Goal: Task Accomplishment & Management: Complete application form

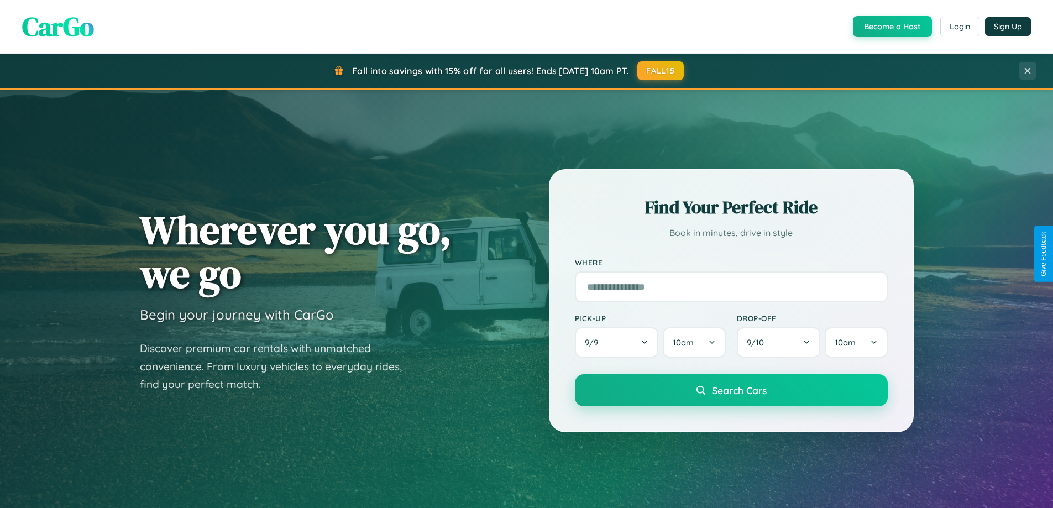
scroll to position [2127, 0]
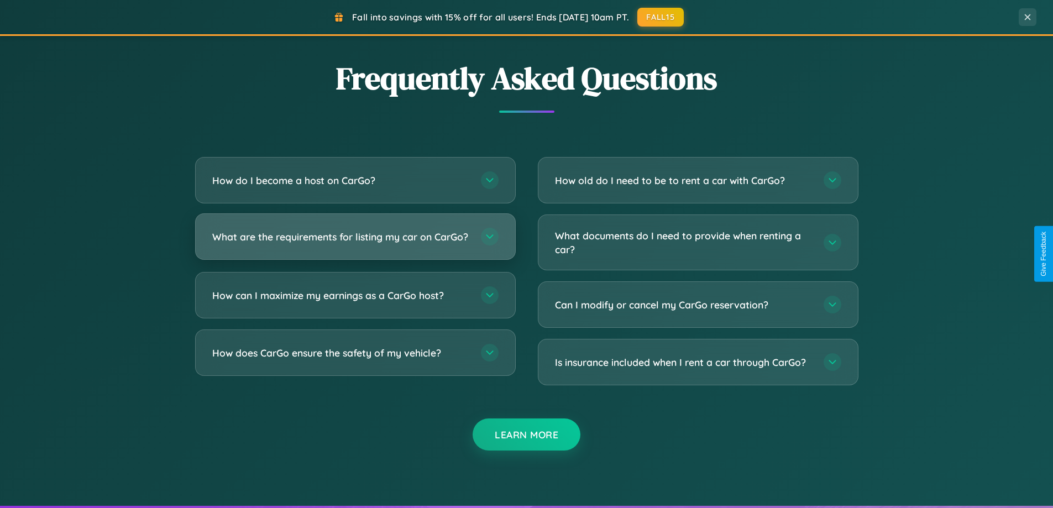
click at [355, 242] on h3 "What are the requirements for listing my car on CarGo?" at bounding box center [341, 237] width 258 height 14
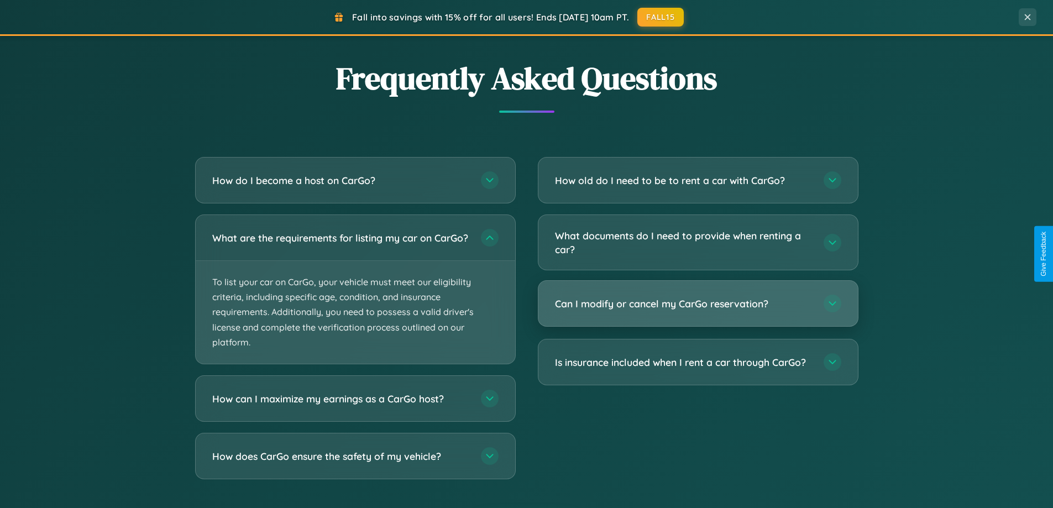
click at [698, 304] on h3 "Can I modify or cancel my CarGo reservation?" at bounding box center [684, 304] width 258 height 14
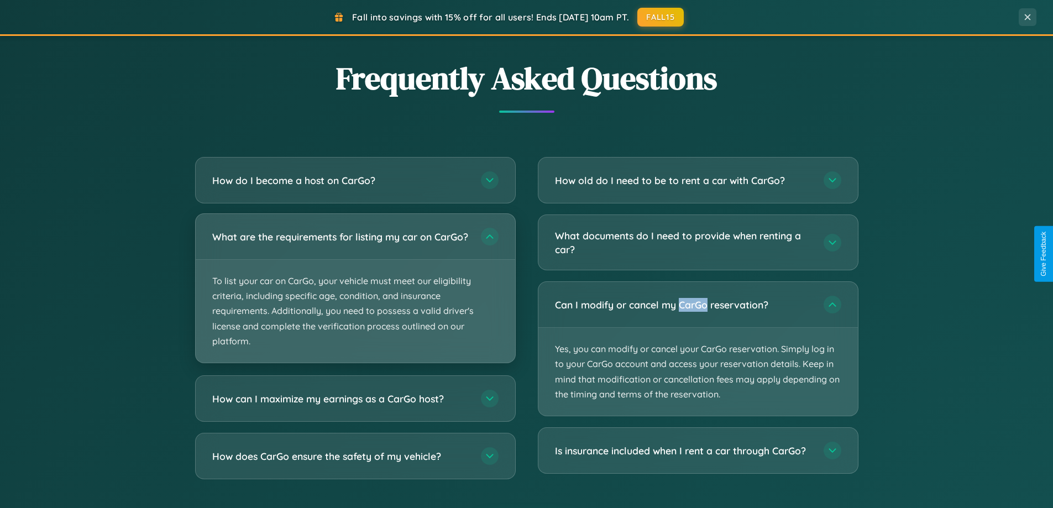
click at [355, 294] on p "To list your car on CarGo, your vehicle must meet our eligibility criteria, inc…" at bounding box center [355, 311] width 319 height 103
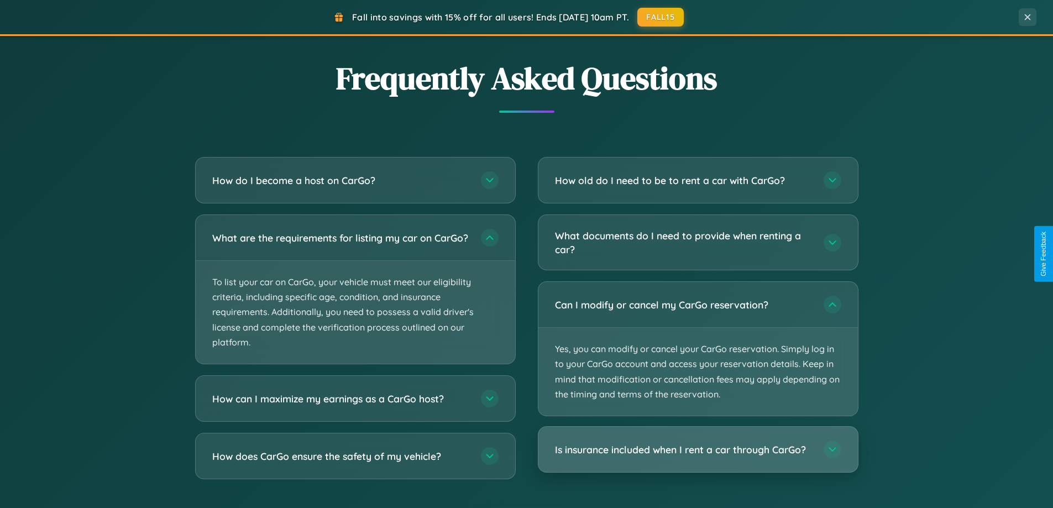
click at [698, 449] on h3 "Is insurance included when I rent a car through CarGo?" at bounding box center [684, 450] width 258 height 14
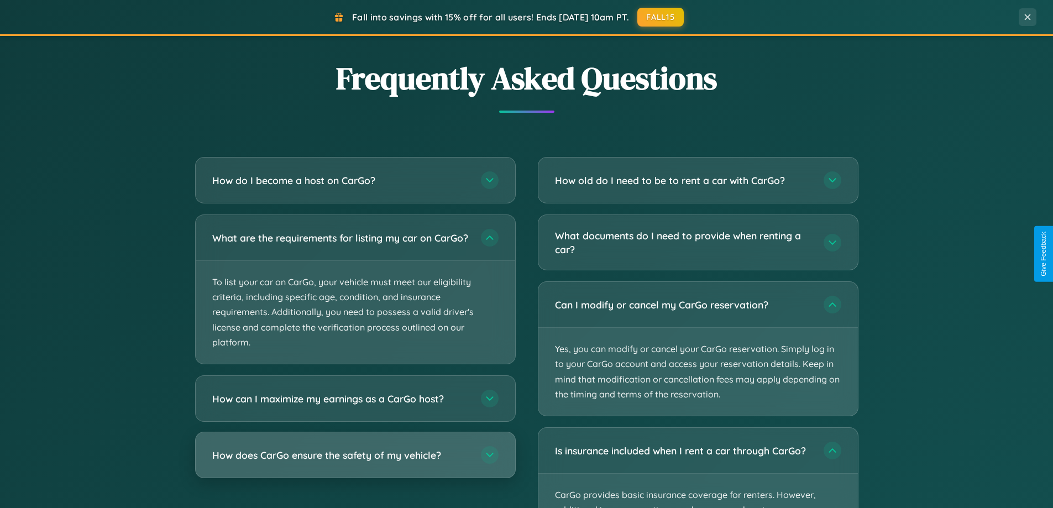
click at [355, 462] on h3 "How does CarGo ensure the safety of my vehicle?" at bounding box center [341, 455] width 258 height 14
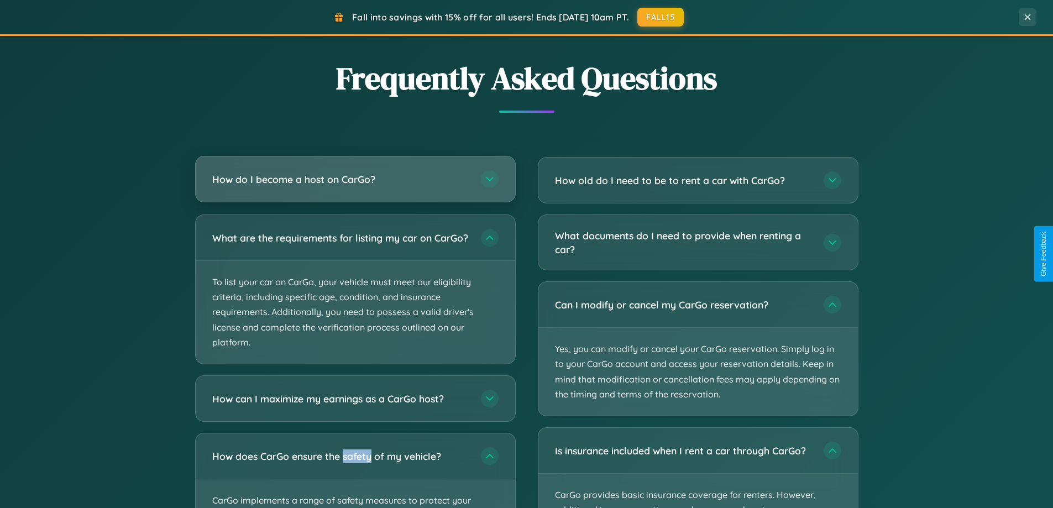
click at [355, 180] on h3 "How do I become a host on CarGo?" at bounding box center [341, 179] width 258 height 14
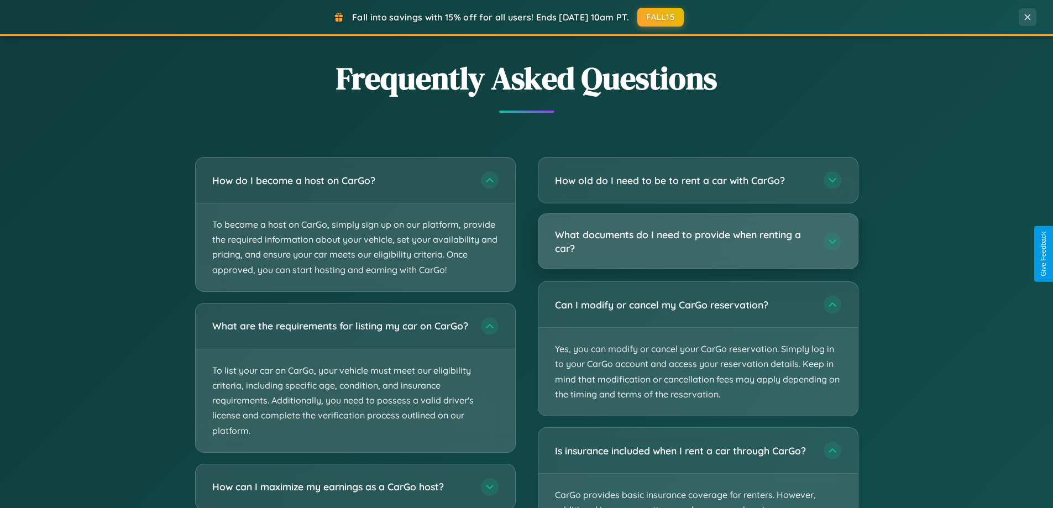
click at [698, 242] on h3 "What documents do I need to provide when renting a car?" at bounding box center [684, 241] width 258 height 27
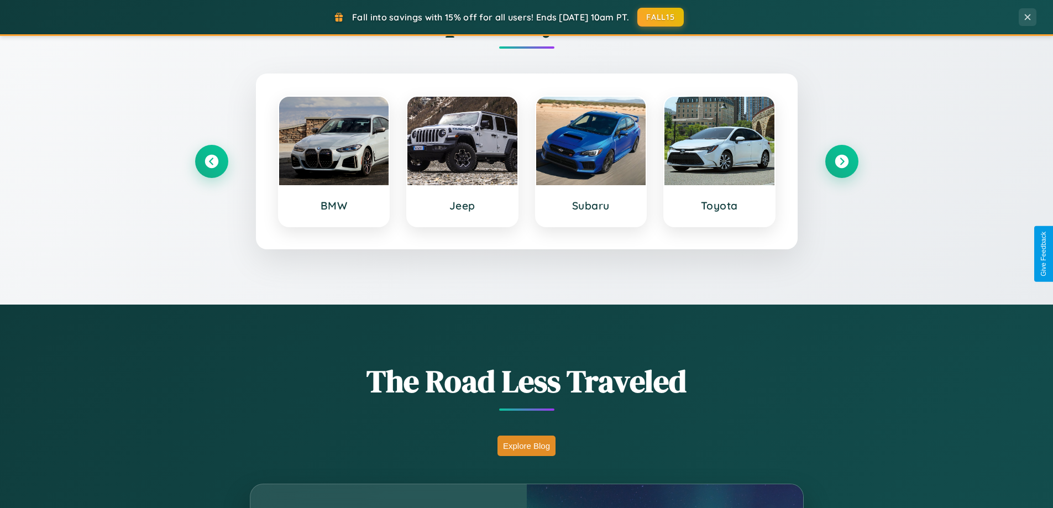
scroll to position [476, 0]
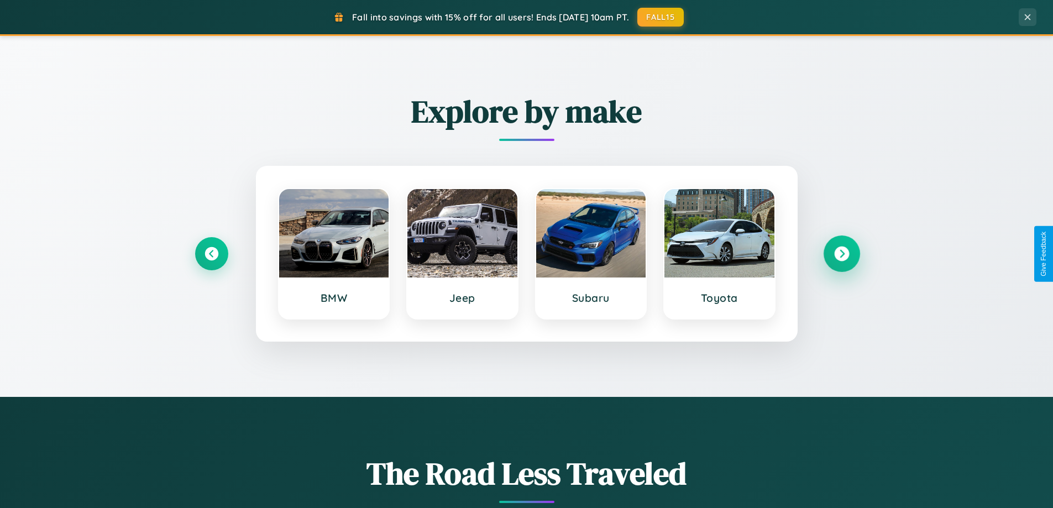
click at [841, 254] on icon at bounding box center [841, 254] width 15 height 15
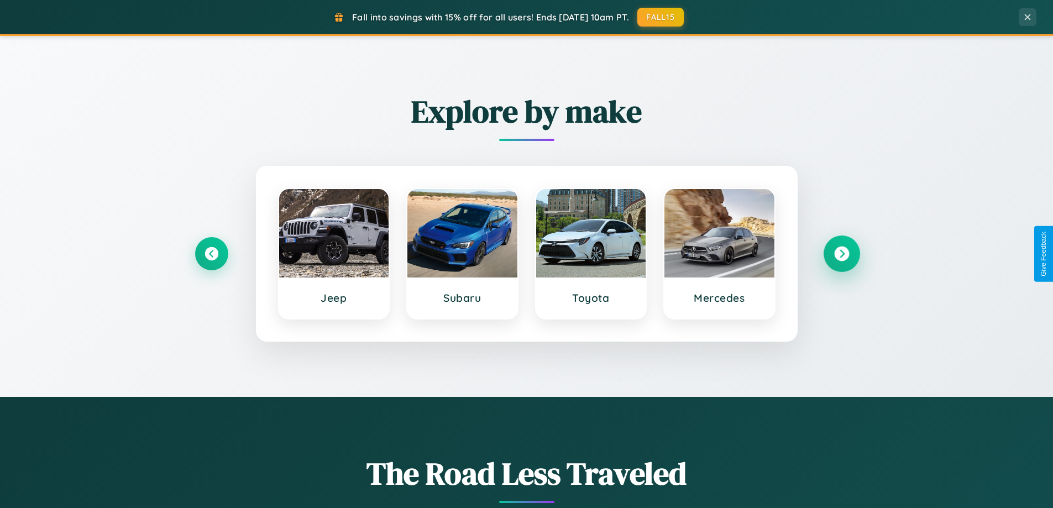
click at [841, 254] on icon at bounding box center [841, 254] width 15 height 15
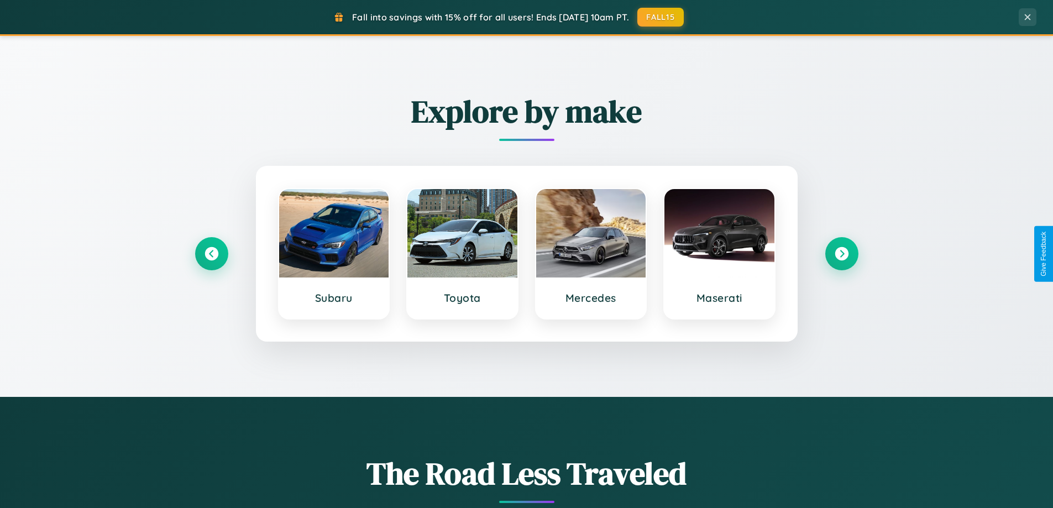
scroll to position [0, 0]
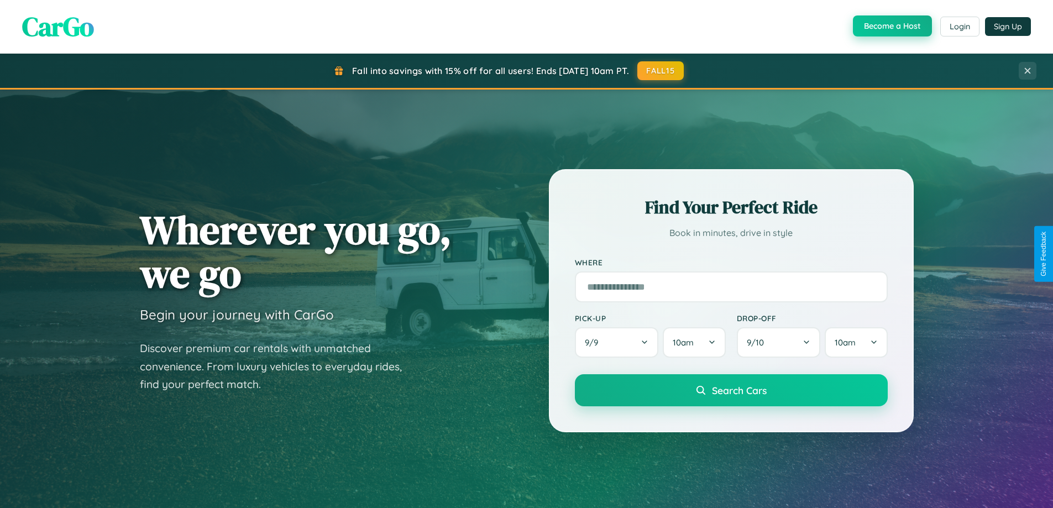
click at [891, 27] on button "Become a Host" at bounding box center [892, 25] width 79 height 21
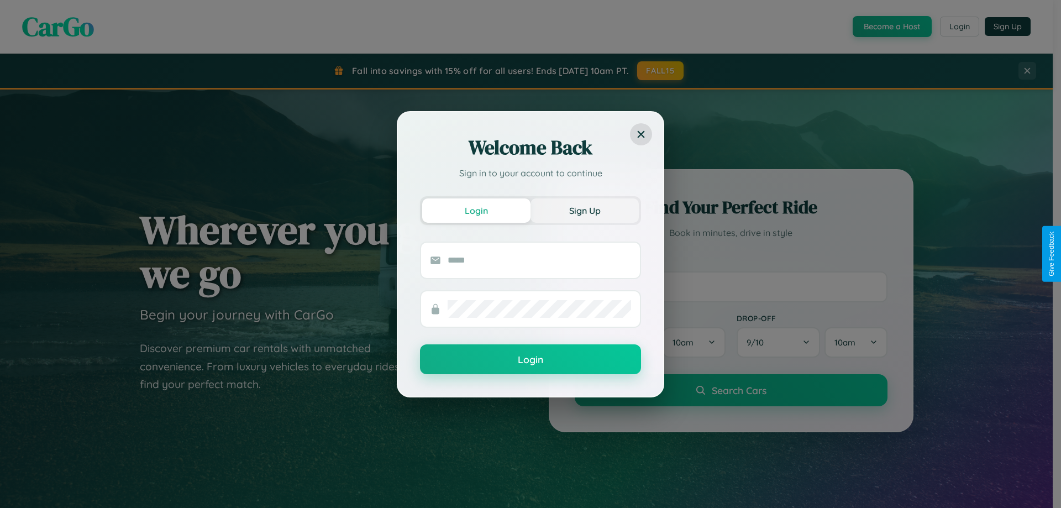
click at [585, 210] on button "Sign Up" at bounding box center [585, 210] width 108 height 24
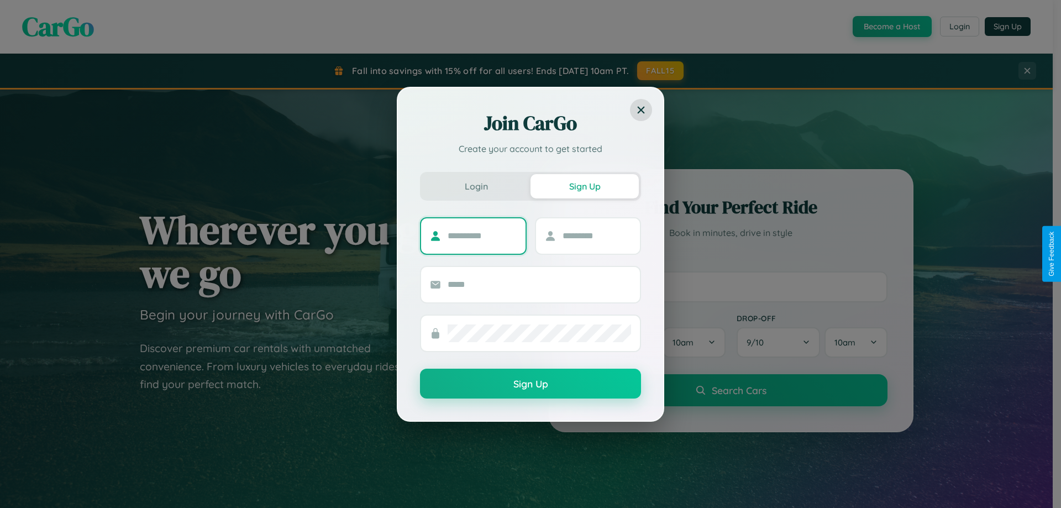
click at [482, 235] on input "text" at bounding box center [482, 236] width 69 height 18
type input "*****"
click at [596, 235] on input "text" at bounding box center [597, 236] width 69 height 18
type input "******"
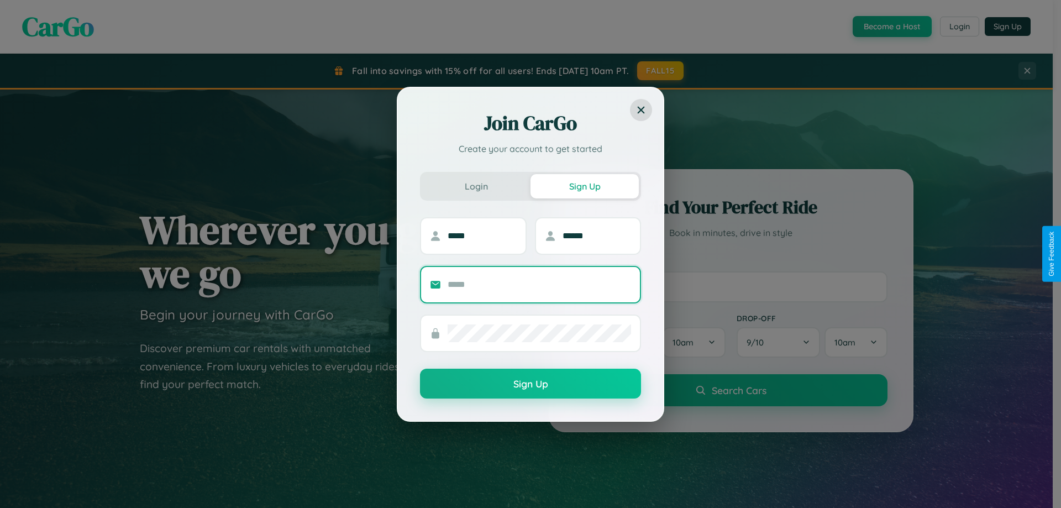
click at [540, 284] on input "text" at bounding box center [540, 285] width 184 height 18
type input "**********"
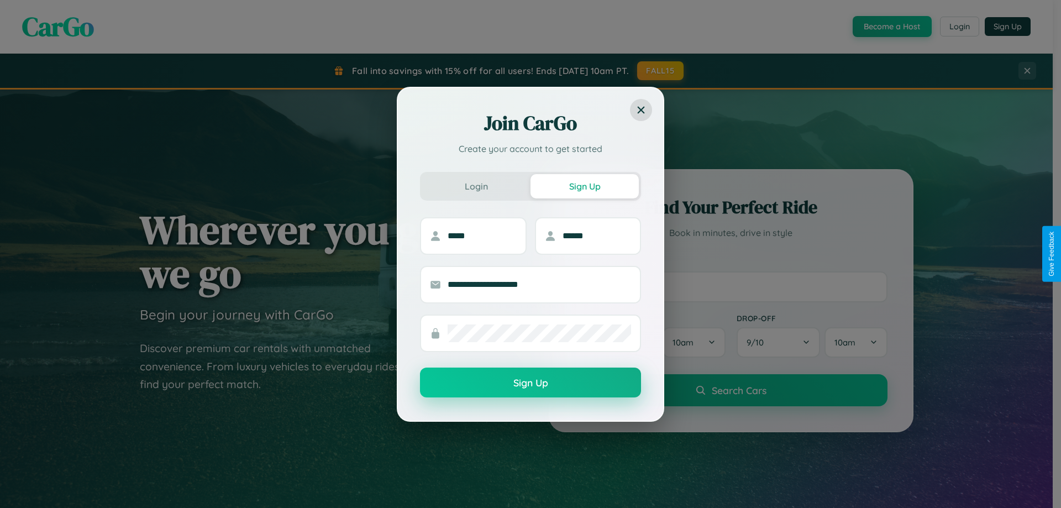
click at [531, 383] on button "Sign Up" at bounding box center [530, 383] width 221 height 30
